Goal: Find specific page/section: Find specific page/section

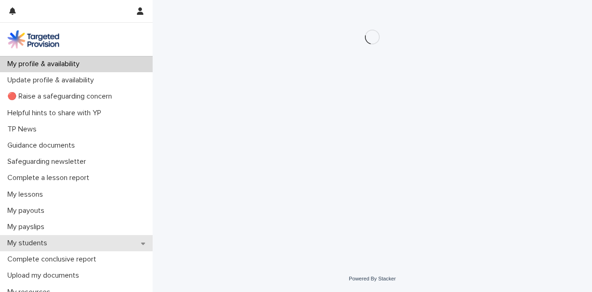
click at [122, 248] on div "My students" at bounding box center [76, 243] width 153 height 16
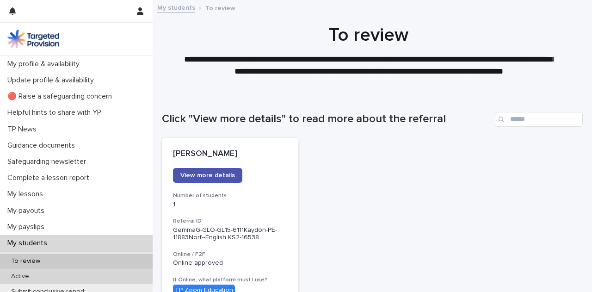
click at [72, 275] on div "Active" at bounding box center [76, 276] width 153 height 15
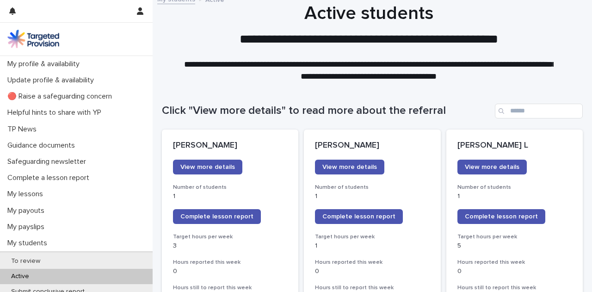
scroll to position [8, 0]
click at [114, 256] on div "To review" at bounding box center [76, 261] width 153 height 15
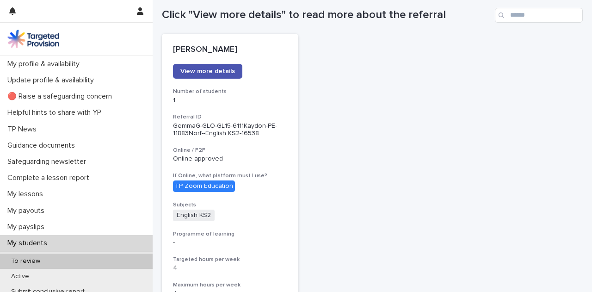
scroll to position [136, 0]
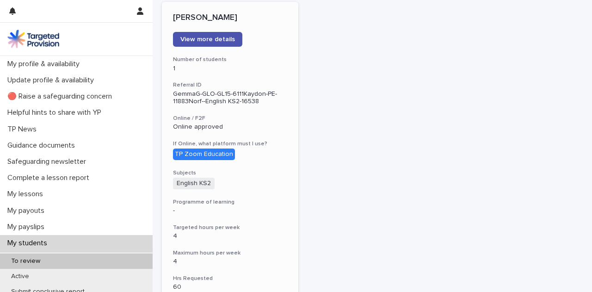
click at [271, 191] on div "[PERSON_NAME] View more details Number of students 1 Referral ID GemmaG-GLO-GL1…" at bounding box center [230, 243] width 137 height 483
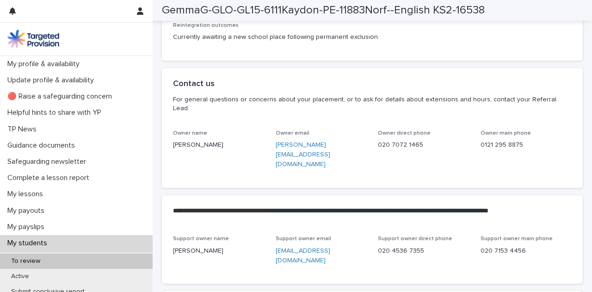
scroll to position [2126, 0]
